Goal: Task Accomplishment & Management: Use online tool/utility

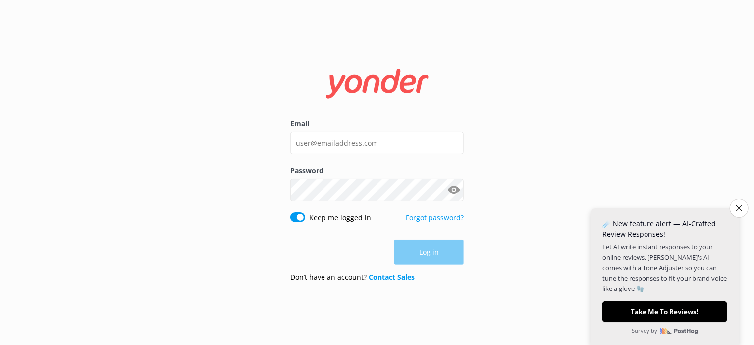
click at [366, 133] on input "Email" at bounding box center [376, 143] width 173 height 22
type input "[EMAIL_ADDRESS][DOMAIN_NAME]"
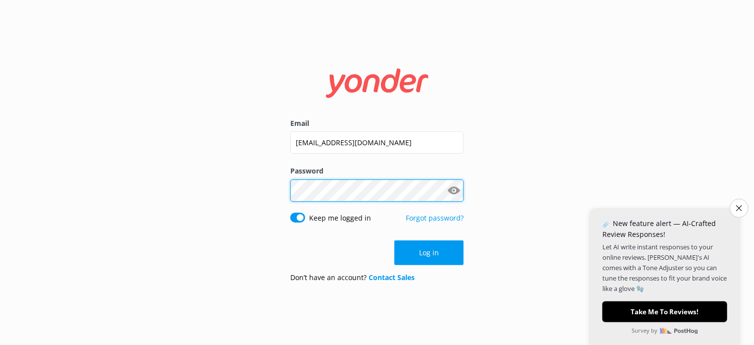
click button "Log in" at bounding box center [428, 252] width 69 height 25
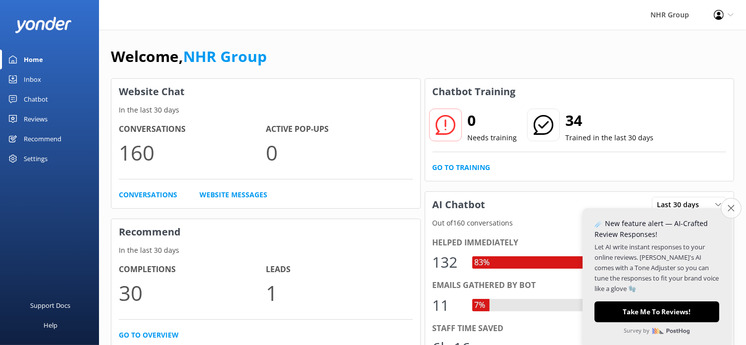
click at [730, 206] on icon "Close survey" at bounding box center [731, 208] width 6 height 6
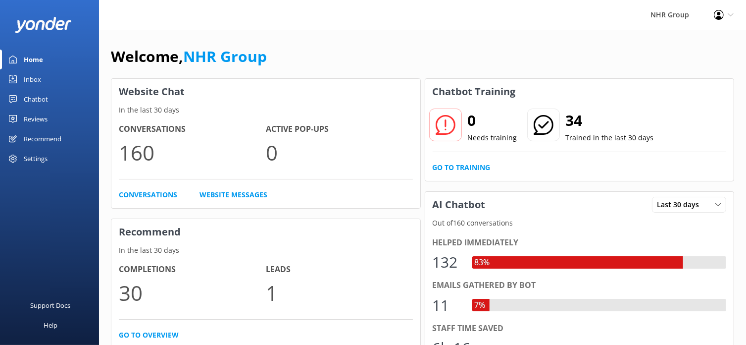
drag, startPoint x: 38, startPoint y: 76, endPoint x: 40, endPoint y: 71, distance: 5.3
click at [38, 75] on div "Inbox" at bounding box center [32, 79] width 17 height 20
